Goal: Task Accomplishment & Management: Manage account settings

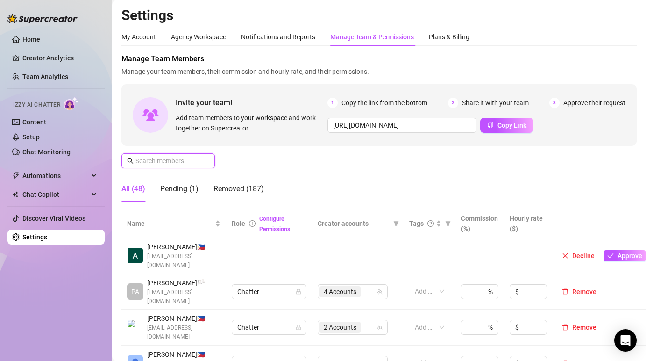
click at [150, 161] on input "text" at bounding box center [168, 161] width 66 height 10
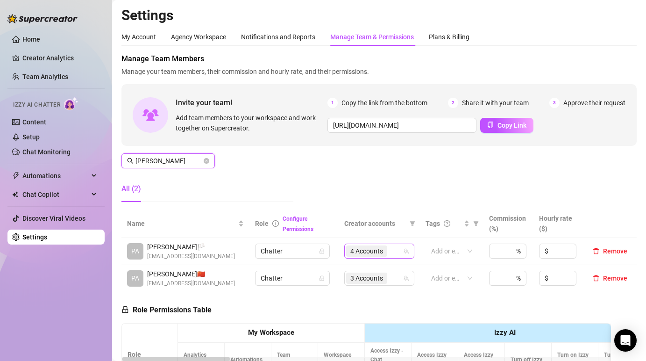
click at [388, 254] on div "4 Accounts" at bounding box center [367, 250] width 43 height 13
type input "[PERSON_NAME]"
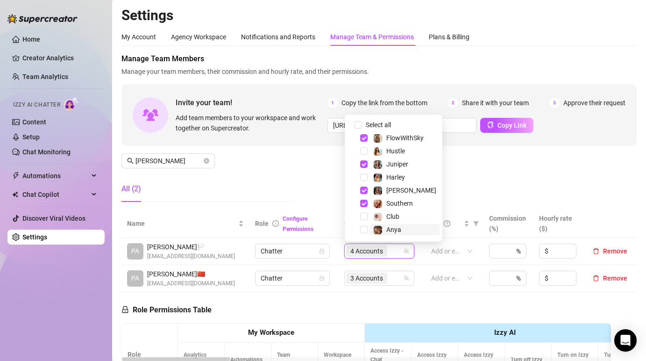
click at [389, 229] on span "Anya" at bounding box center [393, 229] width 15 height 7
click at [389, 214] on div "Anya (@mariuania)" at bounding box center [387, 209] width 64 height 18
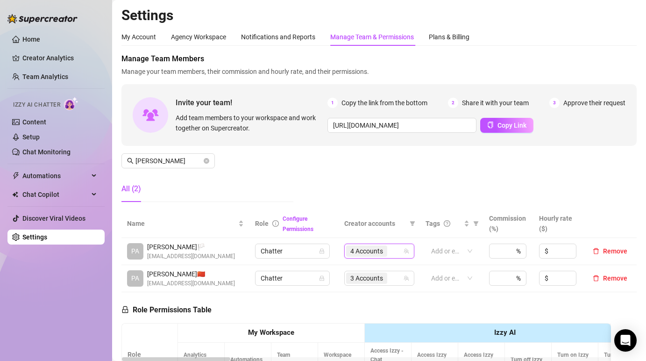
click at [381, 252] on span "4 Accounts" at bounding box center [366, 251] width 33 height 10
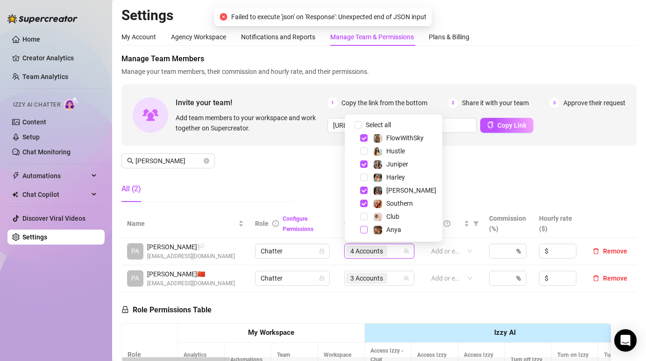
click at [361, 229] on span "Select tree node" at bounding box center [363, 229] width 7 height 7
click at [363, 213] on span "Select tree node" at bounding box center [363, 216] width 7 height 7
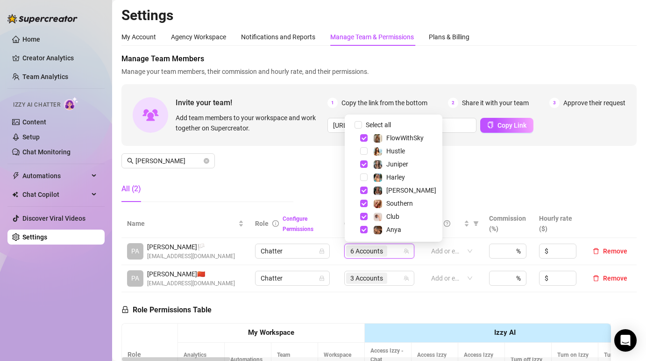
click at [486, 171] on div "Manage Team Members Manage your team members, their commission and hourly rate,…" at bounding box center [378, 131] width 515 height 156
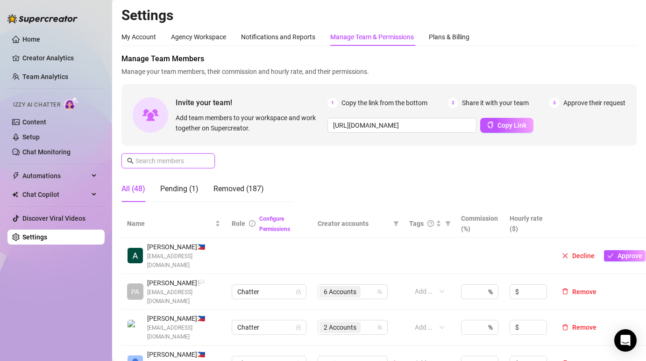
click at [155, 162] on input "text" at bounding box center [168, 161] width 66 height 10
click at [152, 165] on input "text" at bounding box center [168, 161] width 66 height 10
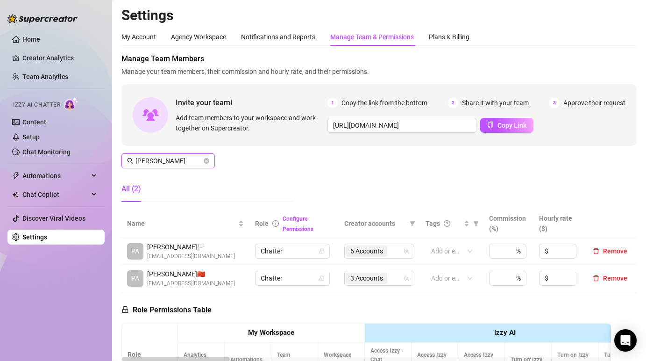
type input "[PERSON_NAME]"
